Goal: Information Seeking & Learning: Learn about a topic

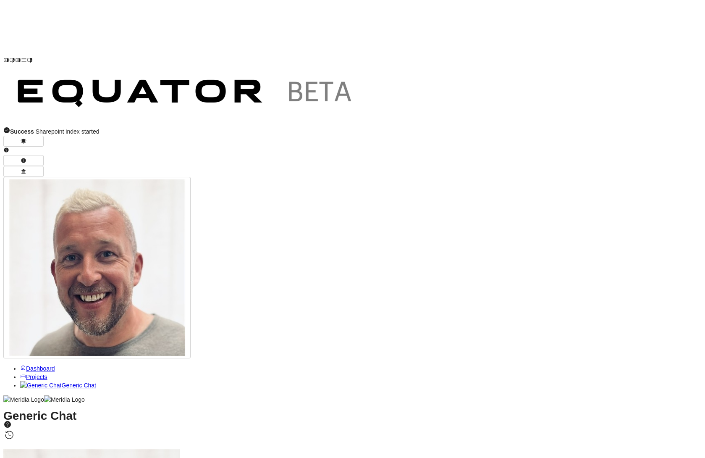
scroll to position [-55, 0]
click at [47, 373] on span "Projects" at bounding box center [36, 376] width 21 height 7
click at [108, 457] on span "R" at bounding box center [106, 465] width 4 height 7
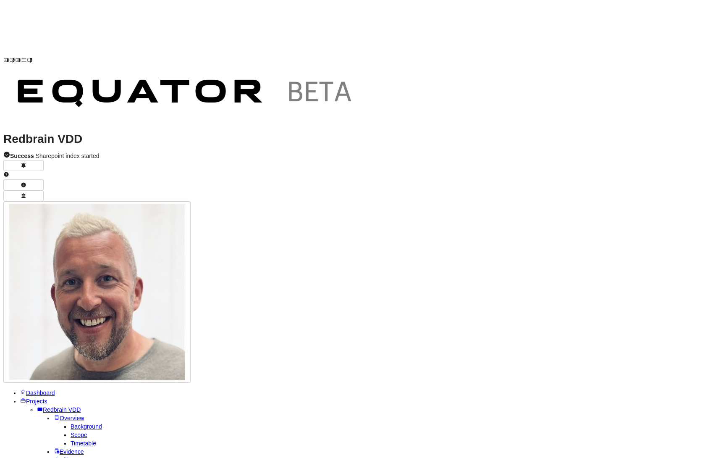
type textarea "**********"
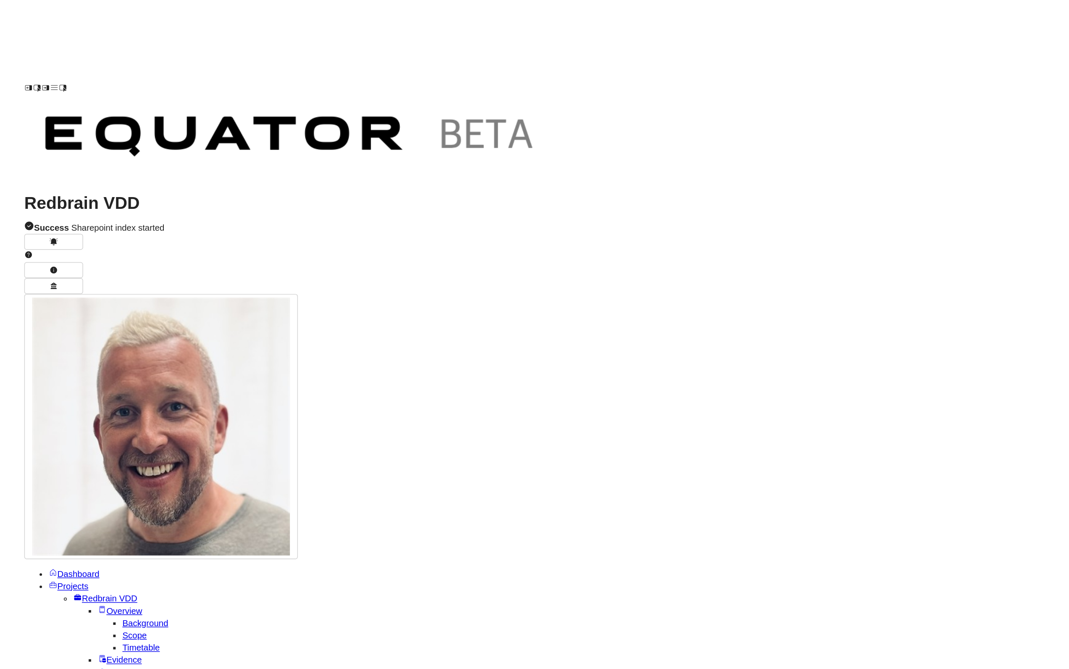
scroll to position [-5, 0]
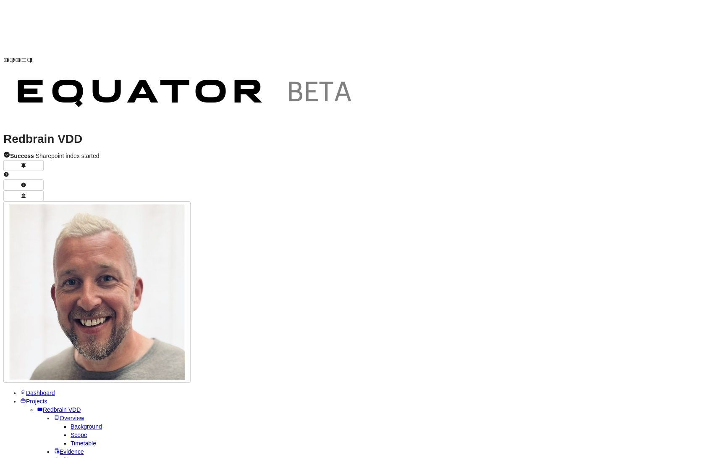
drag, startPoint x: 296, startPoint y: -1, endPoint x: 670, endPoint y: -2, distance: 374.2
click at [43, 406] on span "Redbrain VDD" at bounding box center [62, 409] width 38 height 7
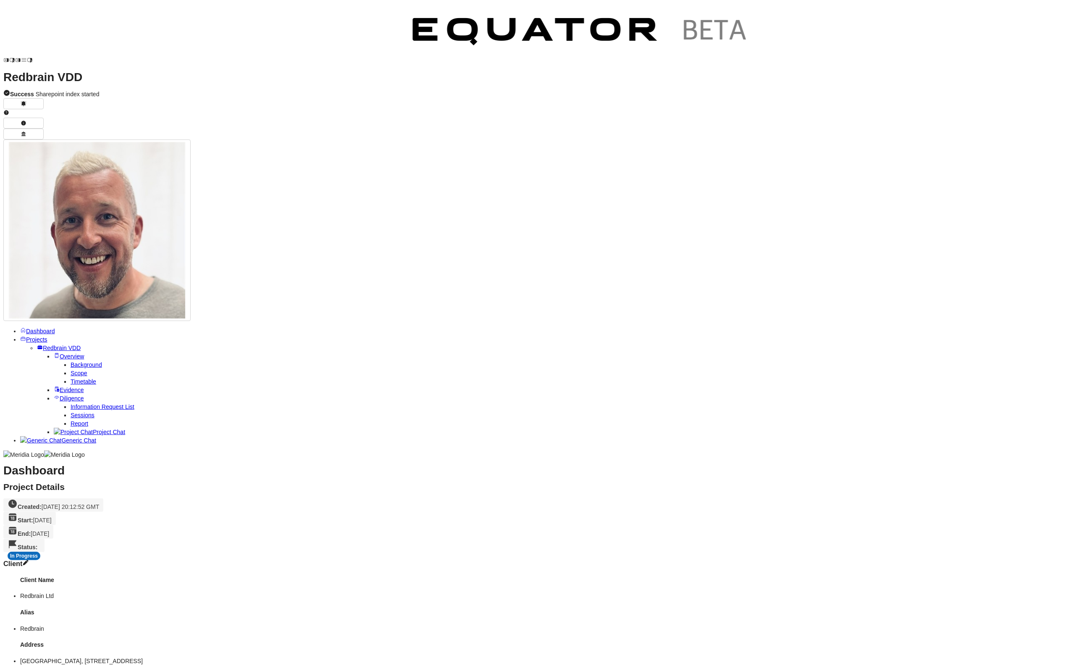
click at [71, 370] on span "Scope" at bounding box center [79, 373] width 17 height 7
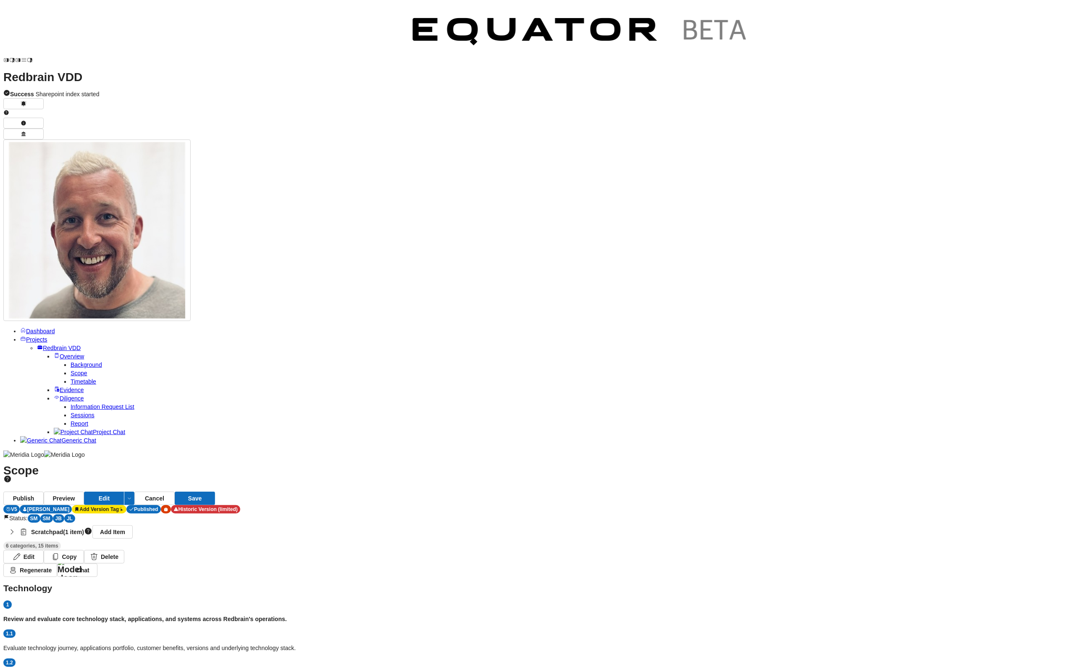
scroll to position [19, 0]
click at [75, 420] on span "Report" at bounding box center [80, 423] width 18 height 7
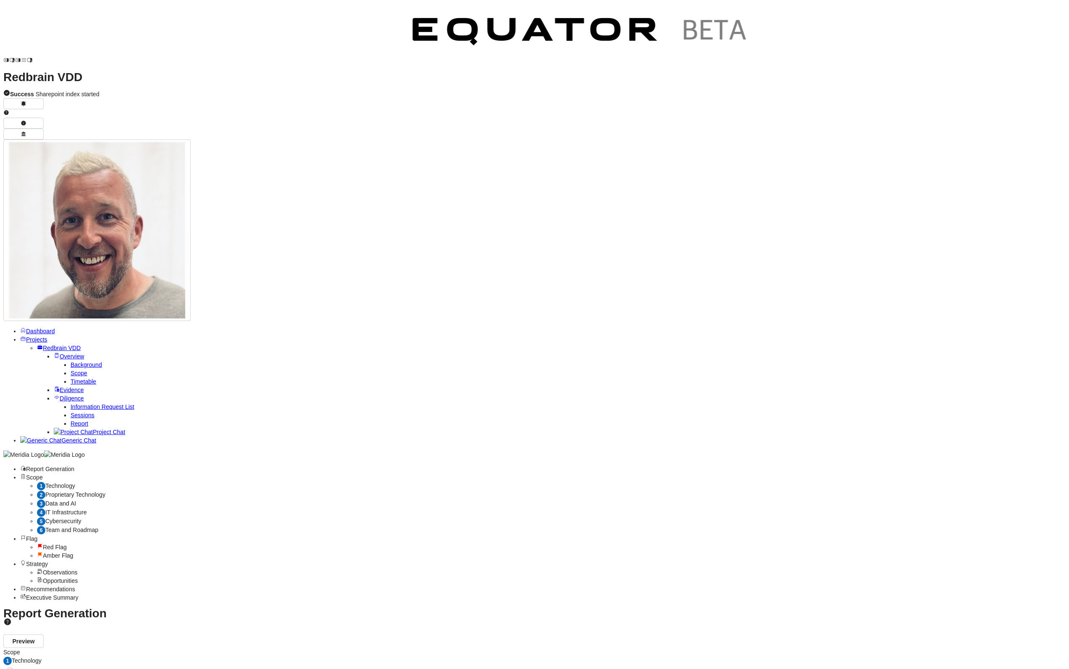
click at [75, 457] on span "Technology" at bounding box center [60, 485] width 30 height 7
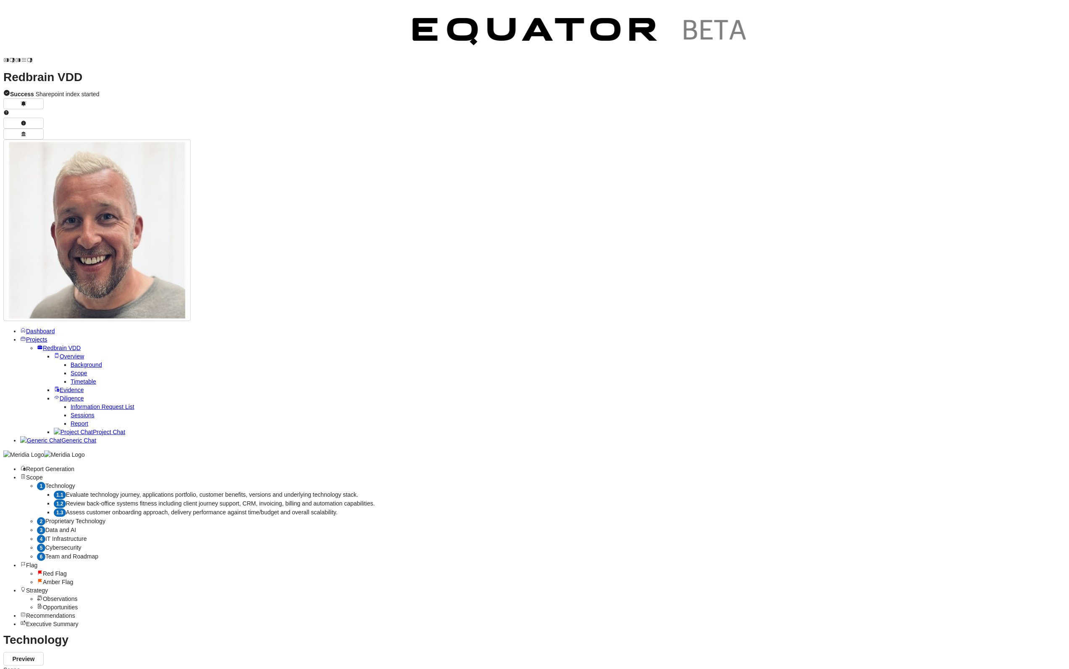
click at [105, 457] on span "Proprietary Technology" at bounding box center [75, 520] width 60 height 7
click at [75, 457] on span "Technology" at bounding box center [60, 485] width 30 height 7
click at [199, 457] on span "Evaluate technology journey, applications portfolio, customer benefits, version…" at bounding box center [212, 494] width 292 height 7
click at [199, 457] on div "Report Generation Scope 1 Technology 1.1 Evaluate technology journey, applicati…" at bounding box center [534, 554] width 1062 height 178
click at [206, 457] on div "Loading..." at bounding box center [534, 638] width 1062 height 8
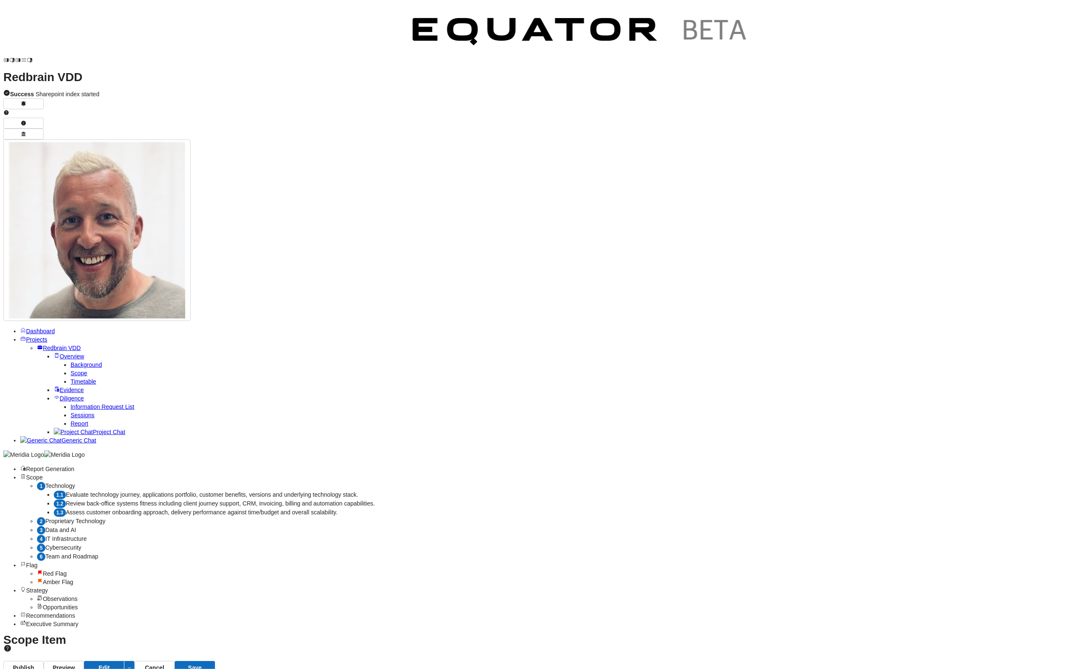
click at [209, 457] on span "Review back-office systems fitness including client journey support, CRM, invoi…" at bounding box center [220, 503] width 309 height 7
click at [219, 457] on span "Assess customer onboarding approach, delivery performance against time/budget a…" at bounding box center [202, 512] width 272 height 7
click at [212, 457] on div "2 Proprietary Technology" at bounding box center [551, 521] width 1029 height 9
click at [76, 457] on span "Data and AI" at bounding box center [60, 529] width 31 height 7
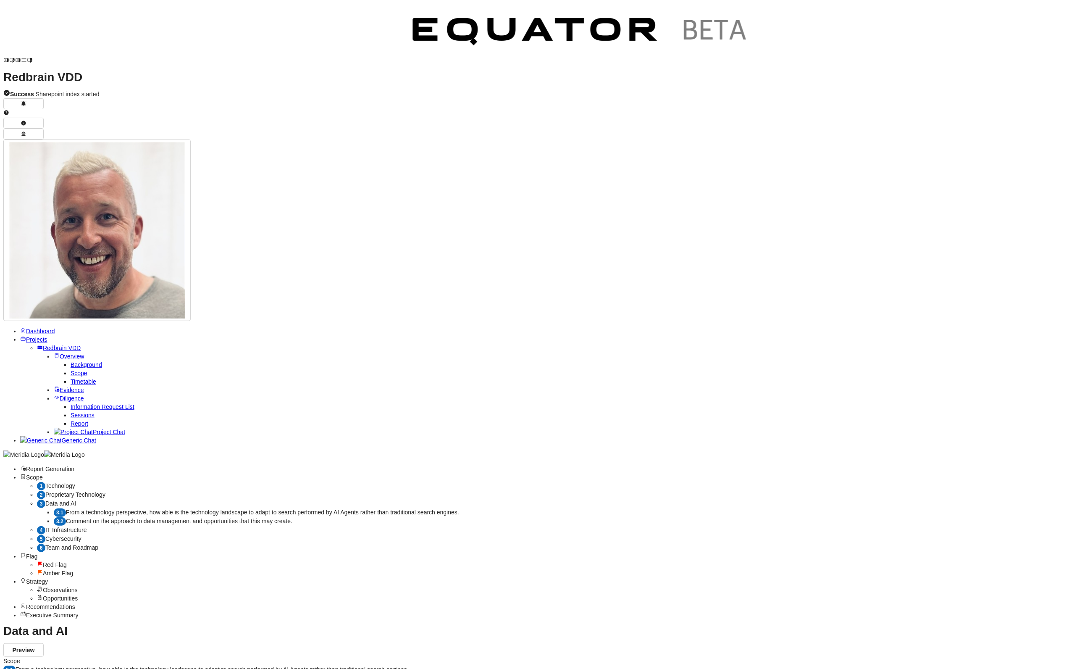
click at [216, 457] on span "From a technology perspective, how able is the technology landscape to adapt to…" at bounding box center [262, 512] width 393 height 7
click at [215, 457] on div "Loading..." at bounding box center [534, 629] width 1062 height 8
click at [231, 457] on span "Comment on the approach to data management and opportunities that this may crea…" at bounding box center [179, 520] width 226 height 7
click at [43, 457] on span "Scope" at bounding box center [34, 477] width 17 height 7
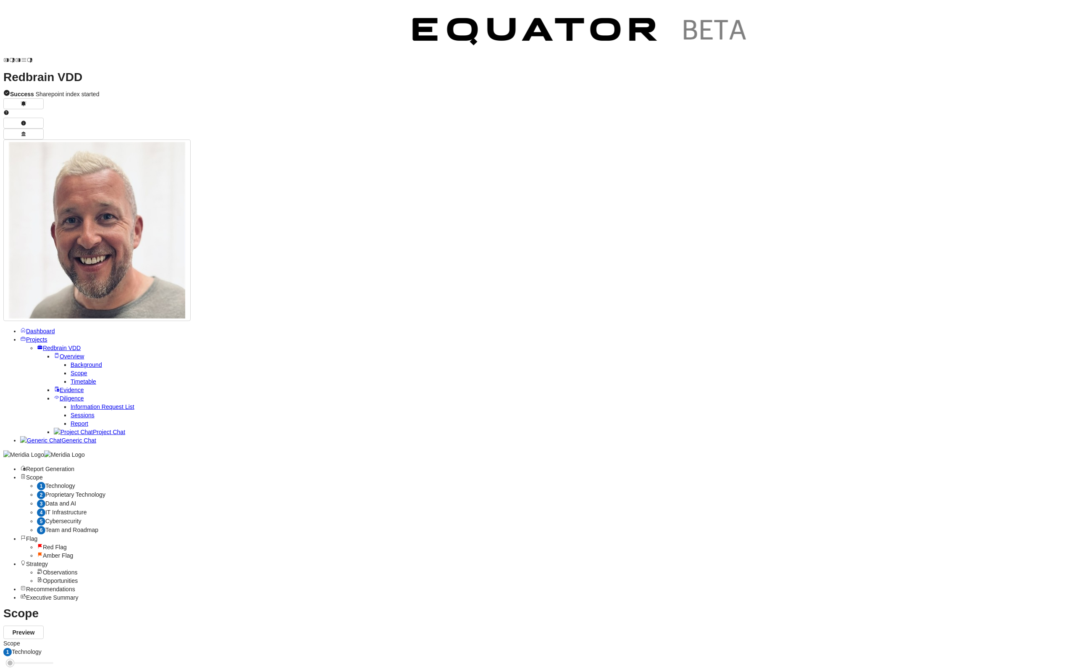
click at [76, 370] on span "Scope" at bounding box center [79, 373] width 17 height 7
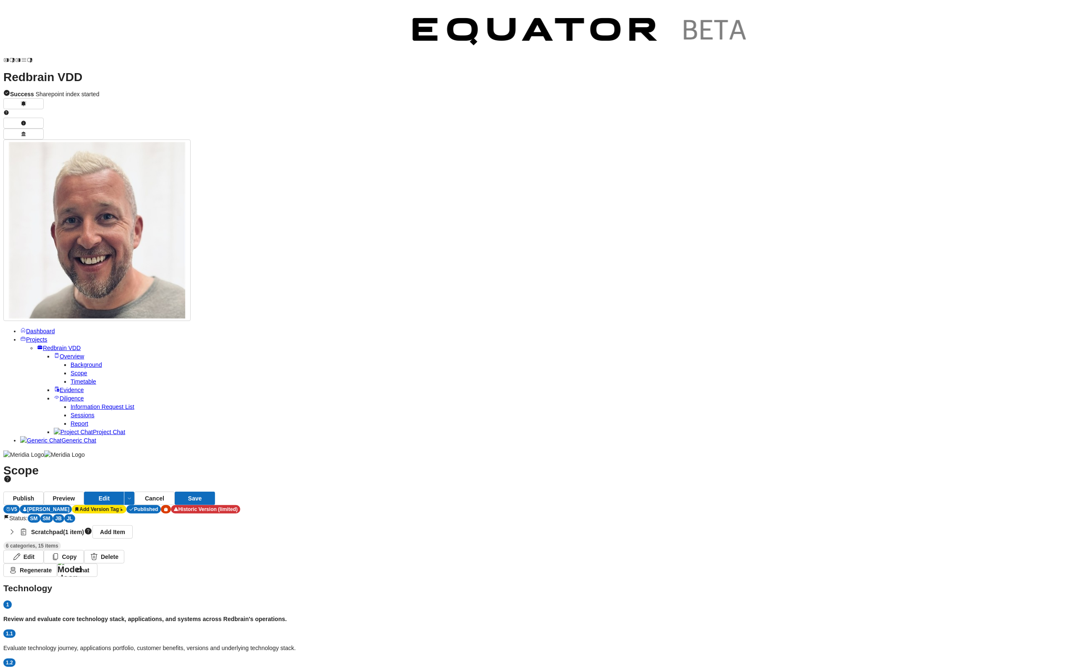
drag, startPoint x: 272, startPoint y: 240, endPoint x: 431, endPoint y: 503, distance: 307.5
click at [71, 420] on span "Report" at bounding box center [80, 423] width 18 height 7
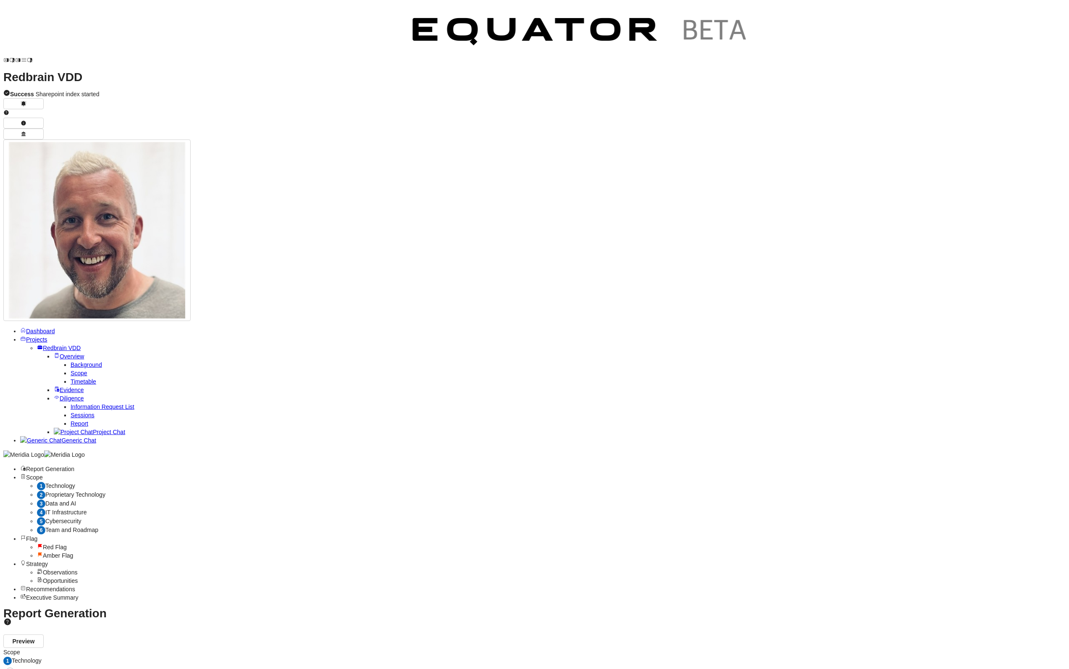
click at [75, 457] on span "Technology" at bounding box center [60, 485] width 30 height 7
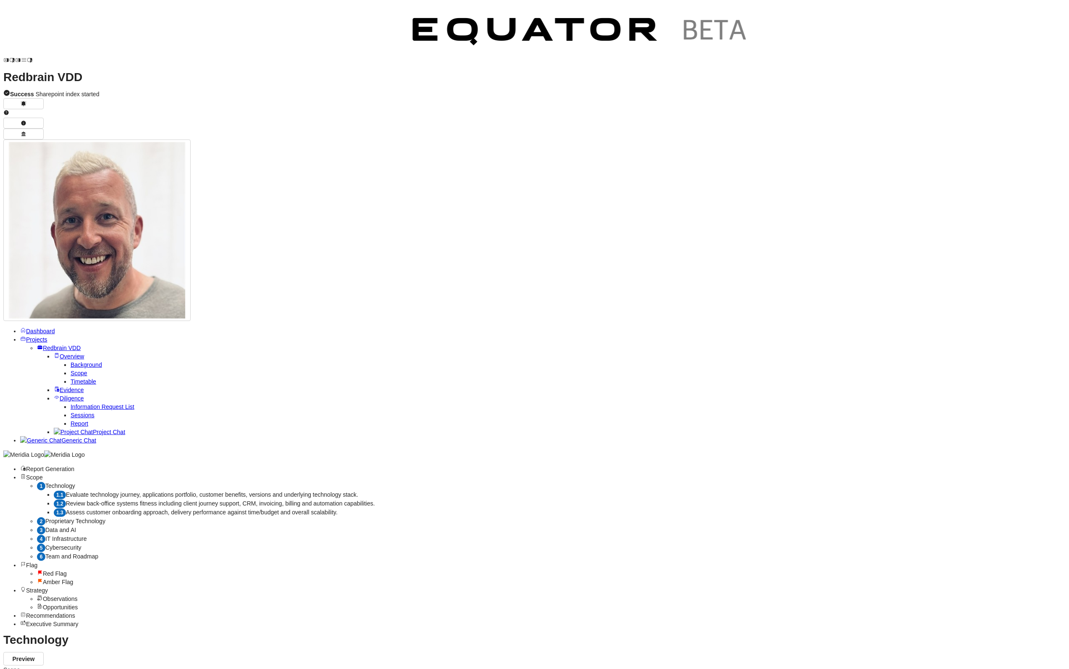
click at [200, 457] on span "Evaluate technology journey, applications portfolio, customer benefits, version…" at bounding box center [212, 494] width 292 height 7
click at [410, 25] on div "WIP" at bounding box center [408, 26] width 15 height 8
click at [37, 336] on span "Projects" at bounding box center [36, 339] width 21 height 7
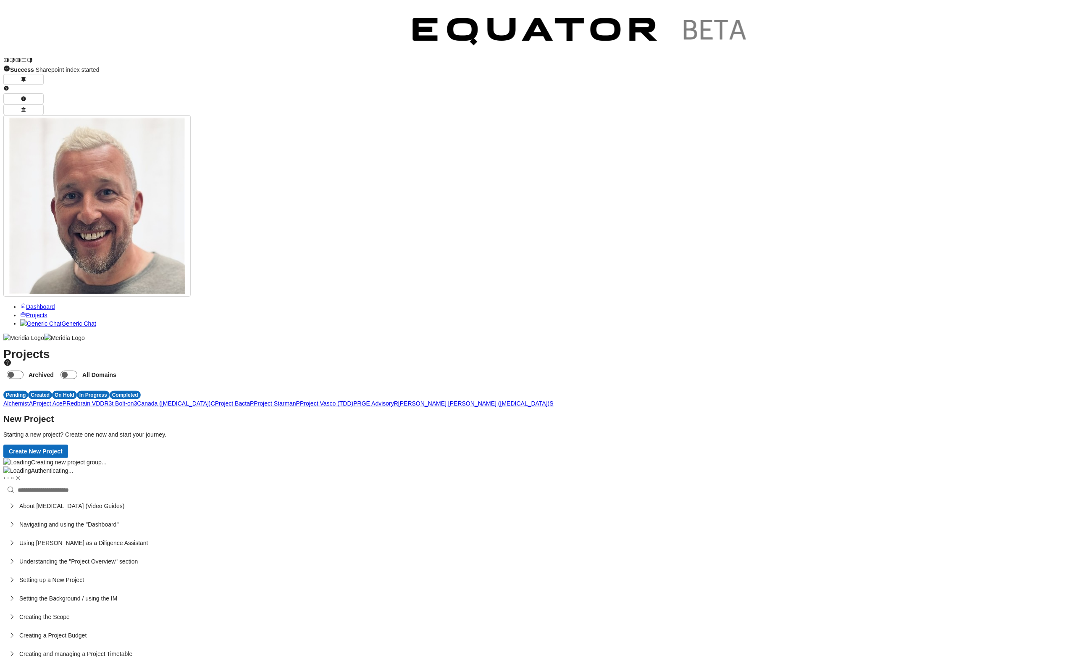
click at [357, 400] on span "P" at bounding box center [355, 403] width 4 height 7
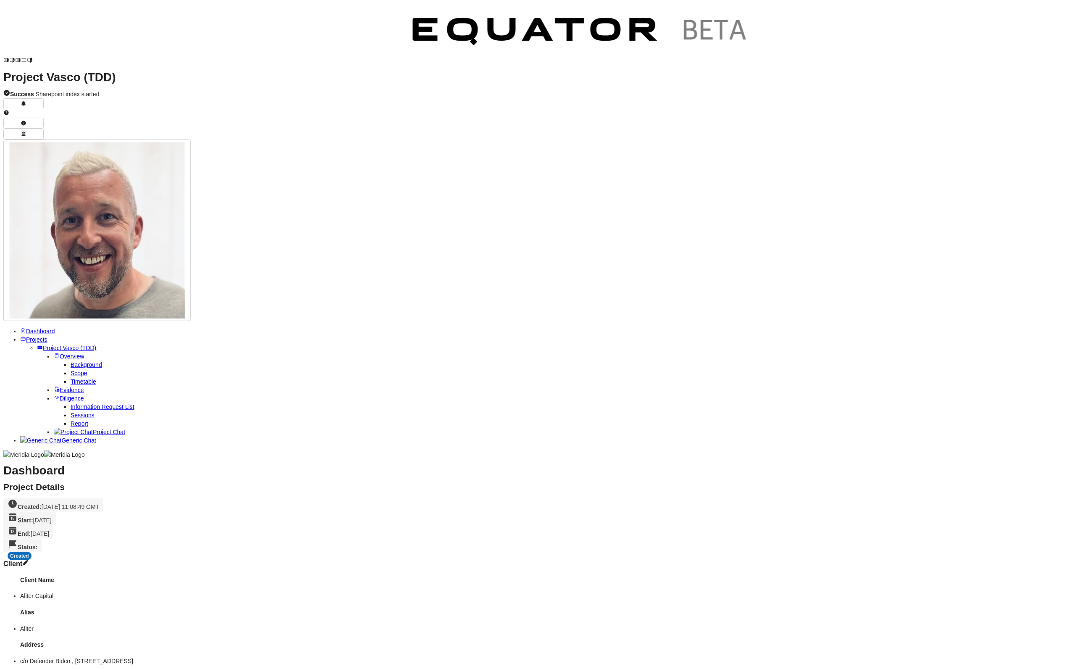
click at [71, 361] on span "Background" at bounding box center [86, 364] width 31 height 7
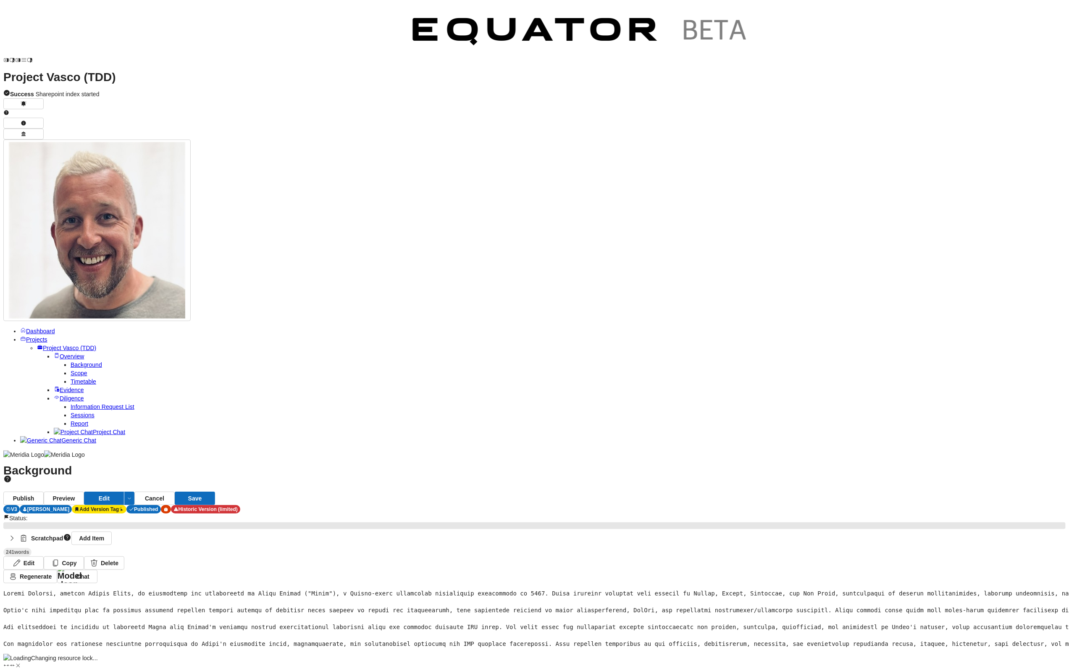
click at [71, 370] on span "Scope" at bounding box center [79, 373] width 17 height 7
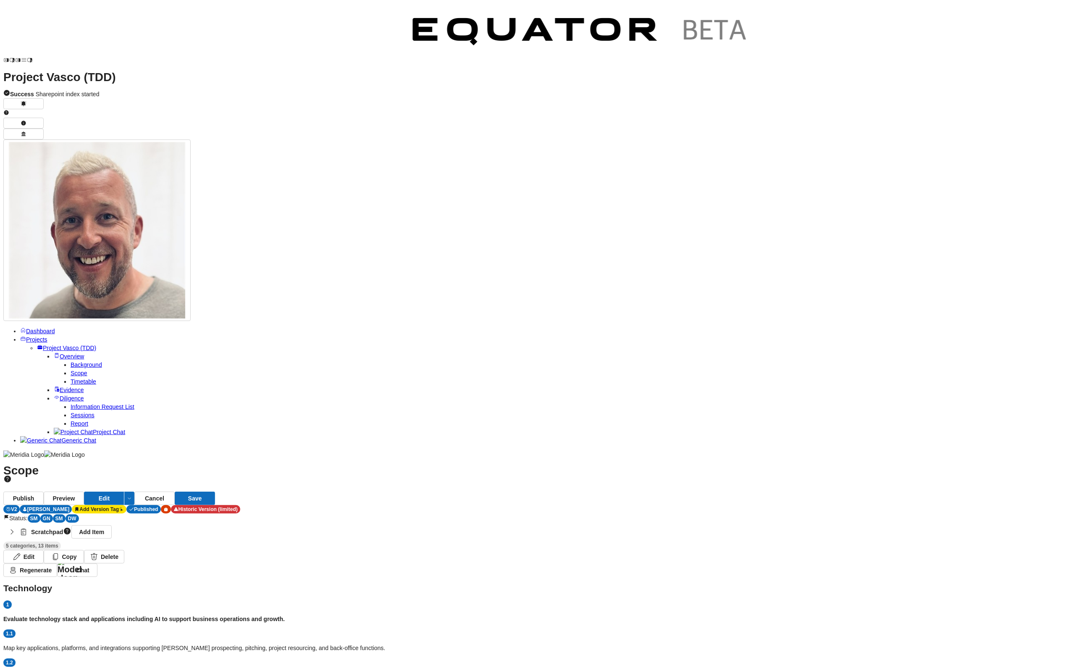
click at [71, 378] on span "Timetable" at bounding box center [84, 381] width 26 height 7
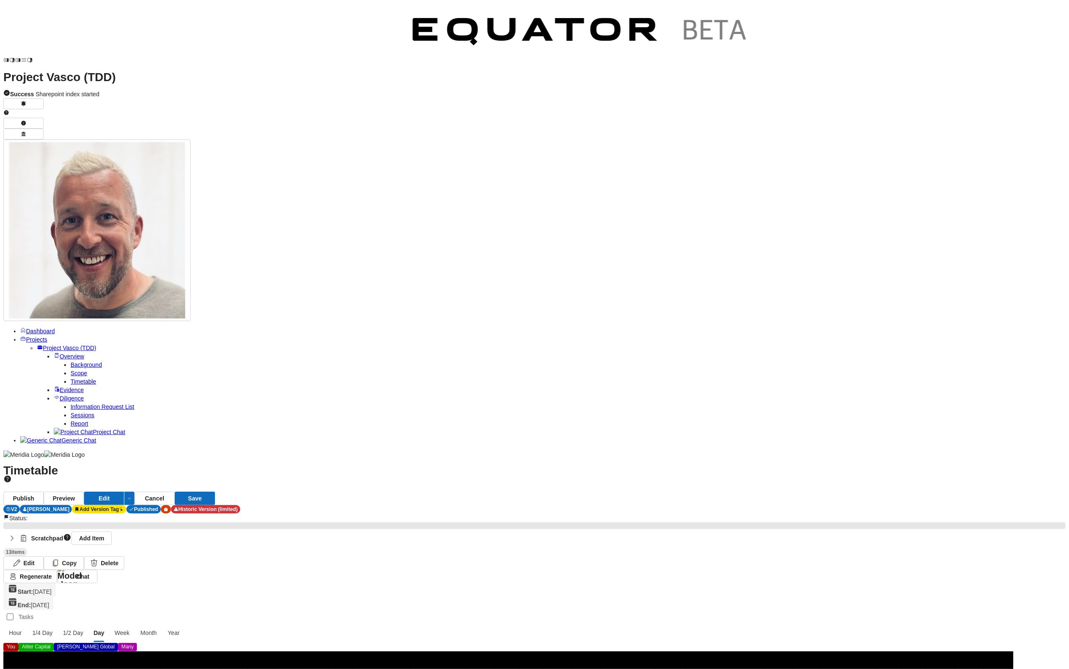
click at [75, 403] on span "Information Request List" at bounding box center [103, 406] width 64 height 7
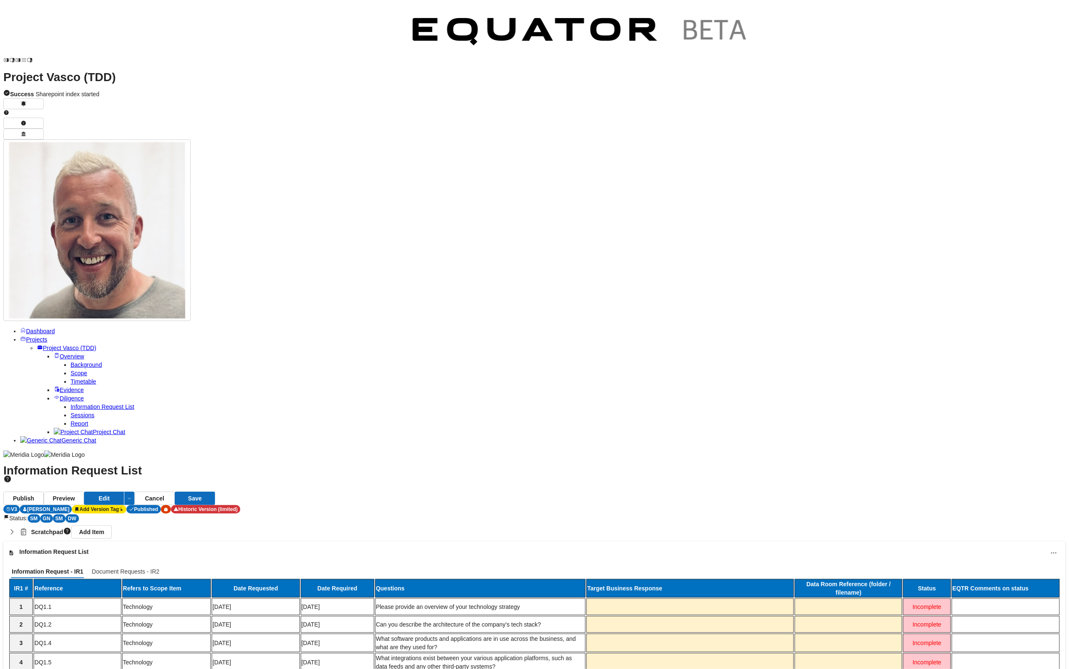
click at [94, 412] on span "Sessions" at bounding box center [83, 415] width 24 height 7
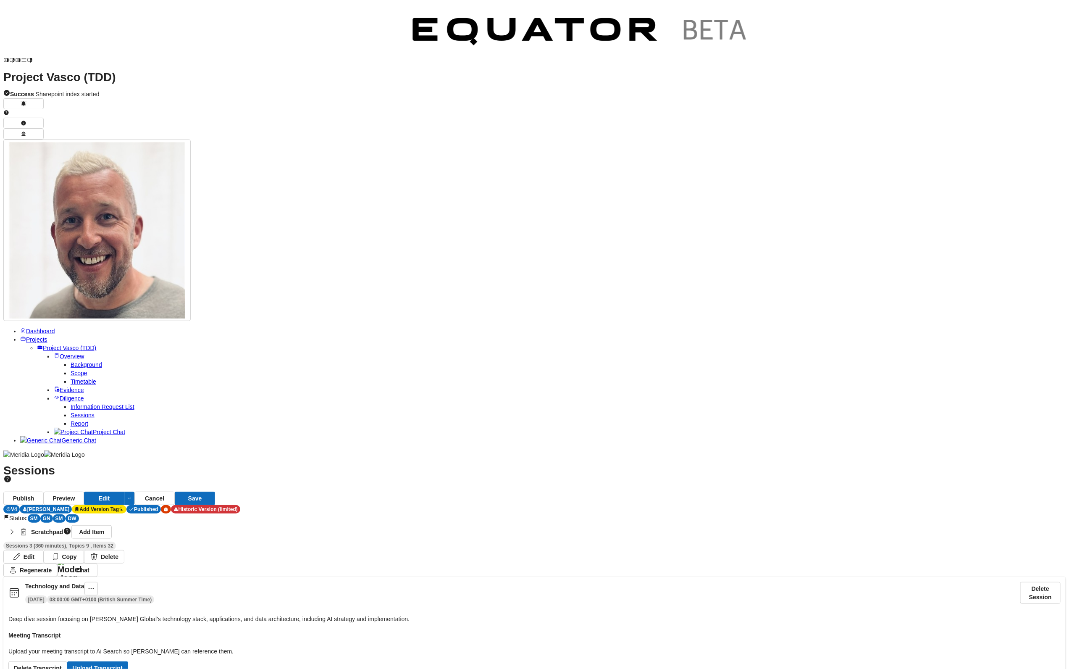
click at [71, 420] on link "Report" at bounding box center [80, 423] width 18 height 7
